Goal: Information Seeking & Learning: Understand process/instructions

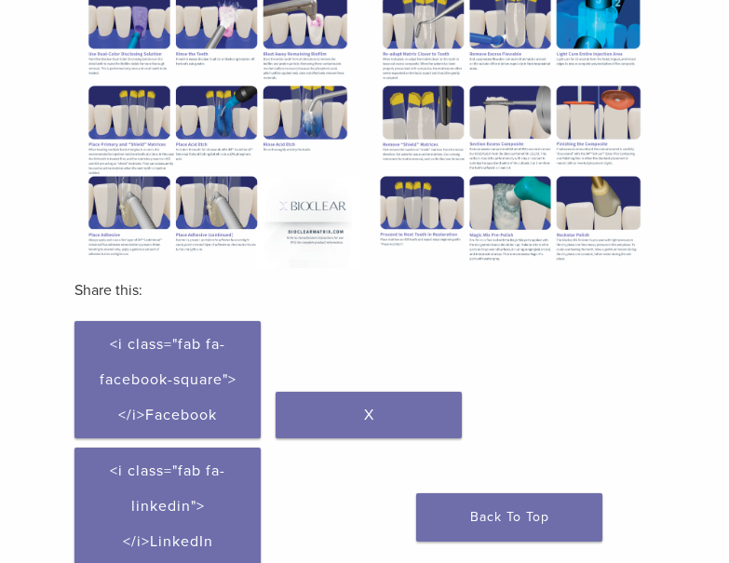
scroll to position [575, 0]
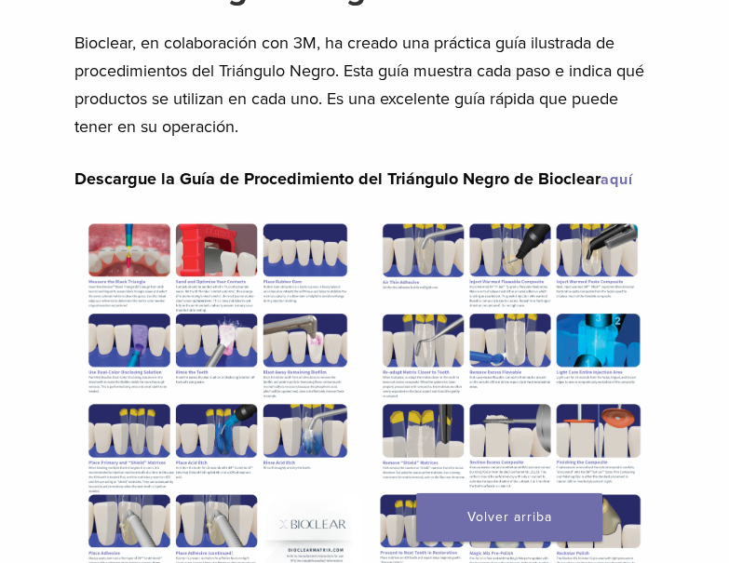
scroll to position [308, 0]
